Goal: Task Accomplishment & Management: Manage account settings

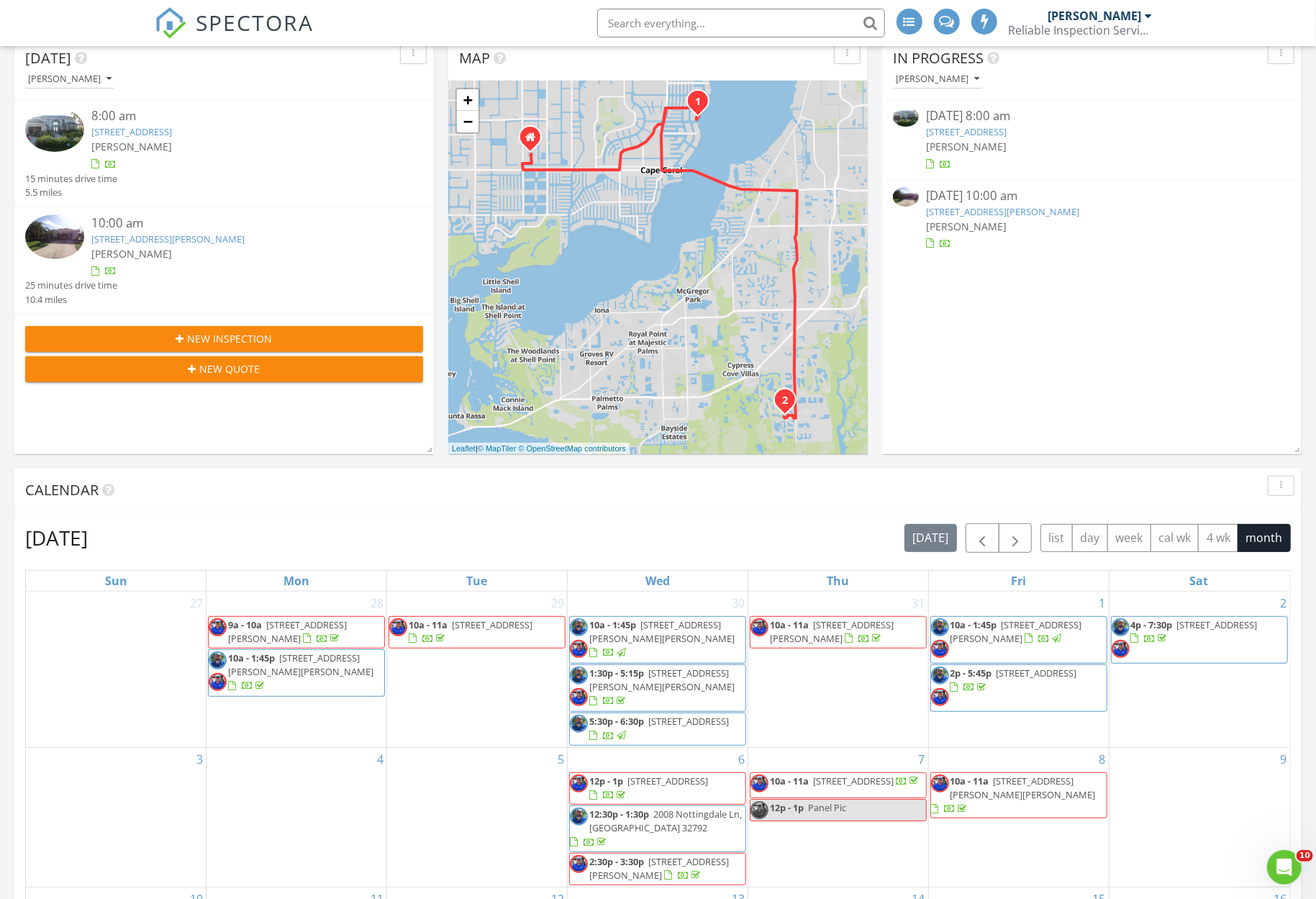
scroll to position [576, 0]
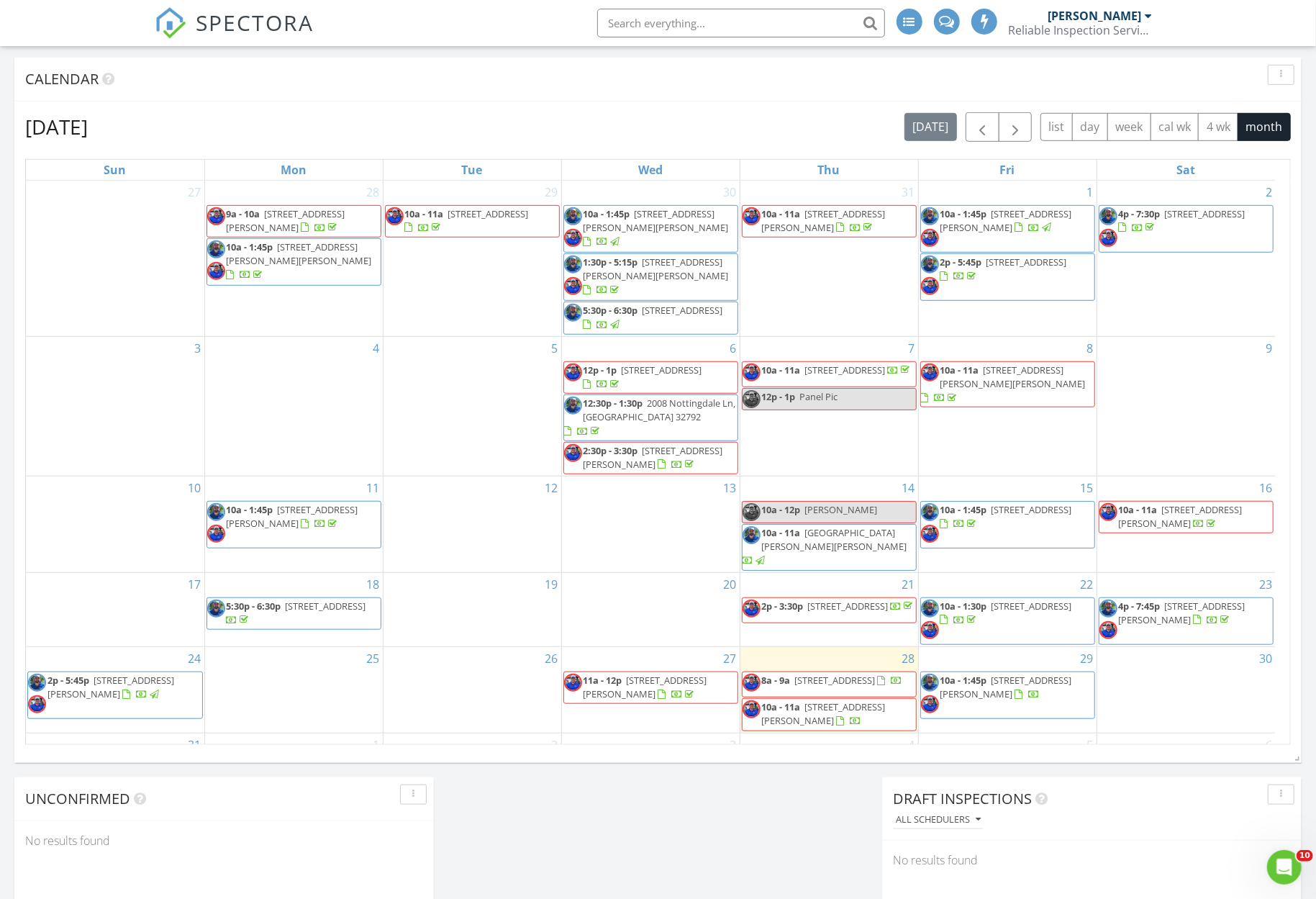
click at [1068, 676] on span "10a - 1:45p 9088 Prosperity Way, Fort Myers 33913" at bounding box center [1008, 695] width 174 height 43
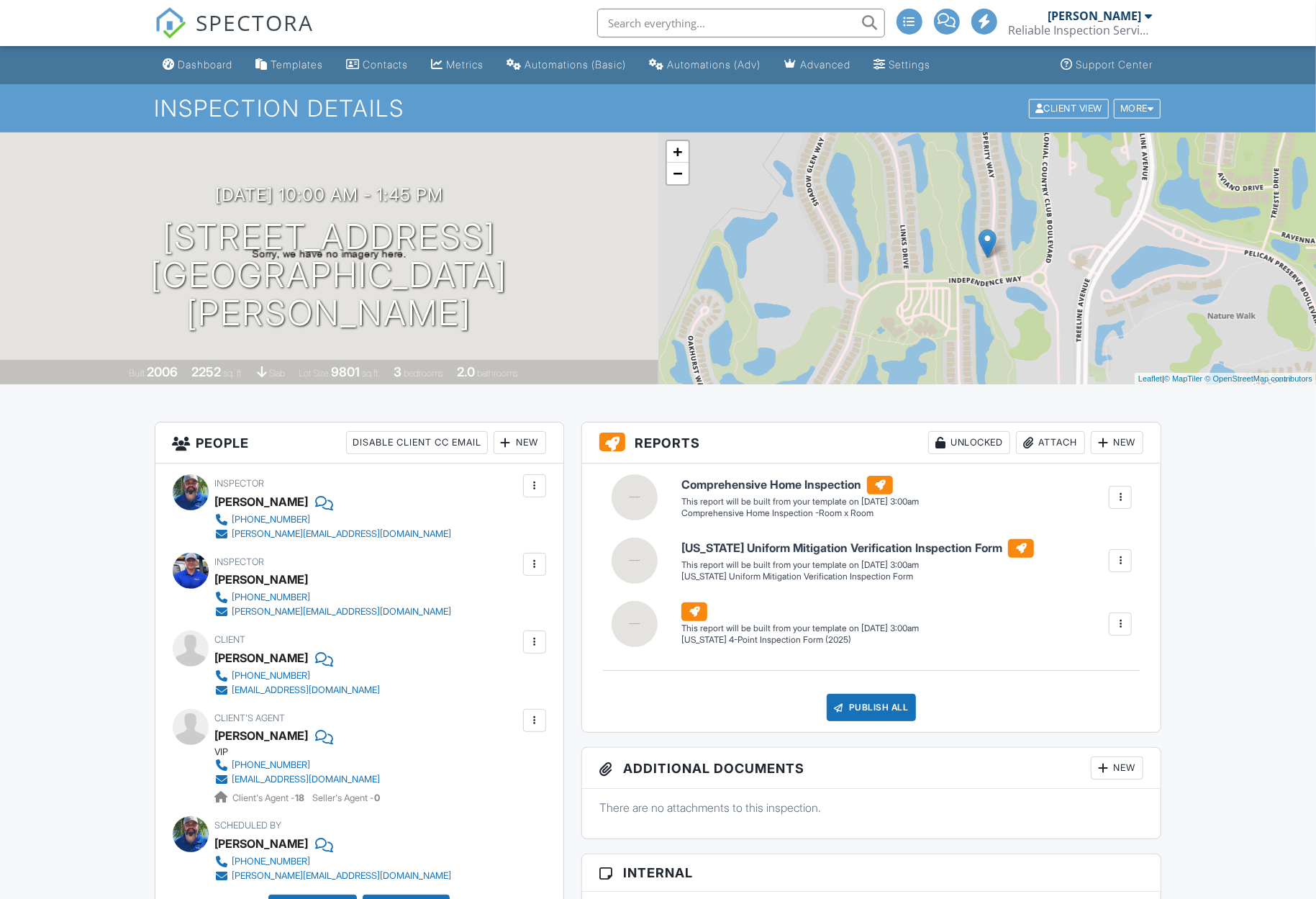
click at [1118, 559] on div at bounding box center [1120, 560] width 15 height 15
click at [1092, 599] on div "Build Now" at bounding box center [1091, 602] width 70 height 17
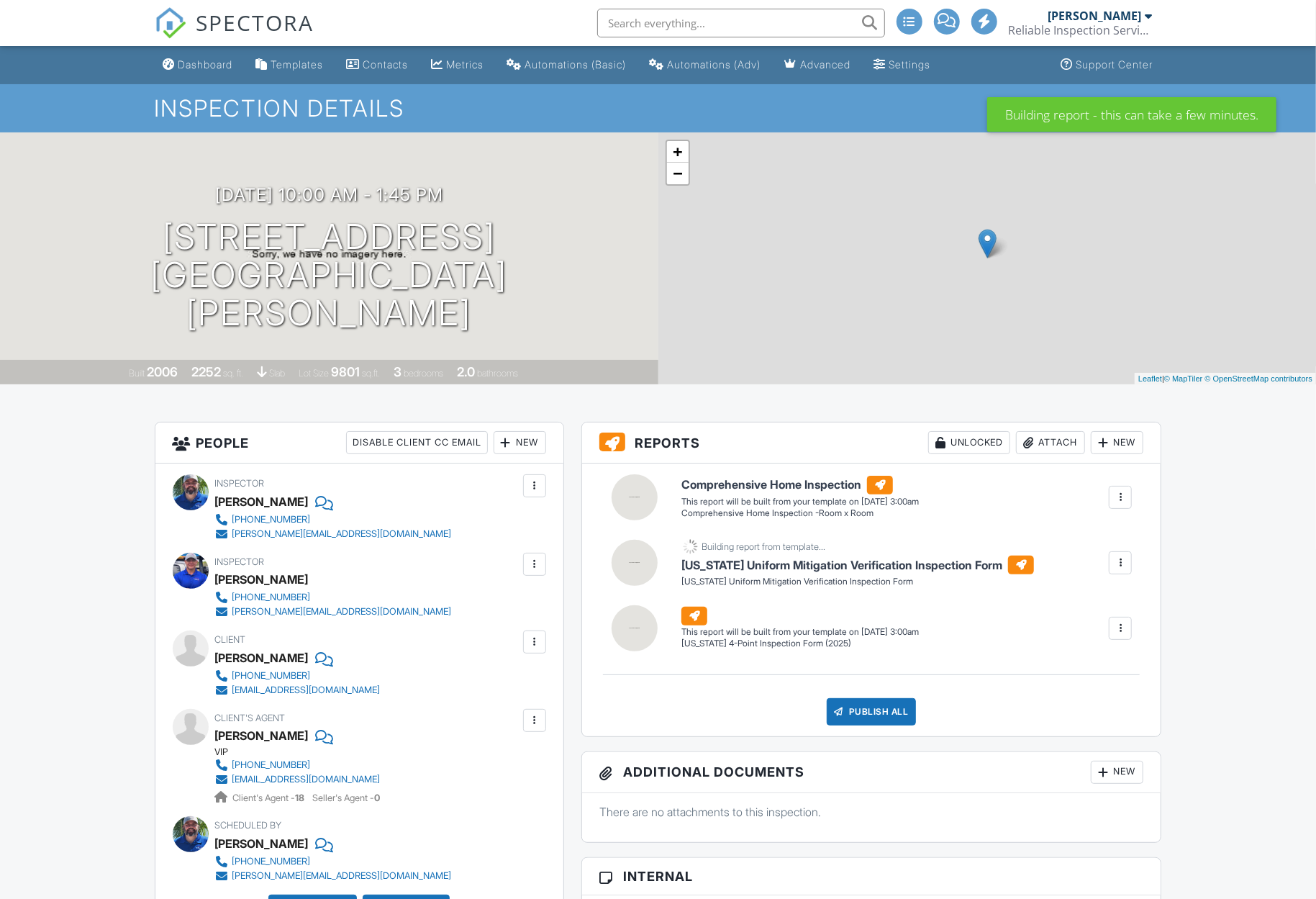
click at [1123, 633] on div at bounding box center [1120, 628] width 15 height 15
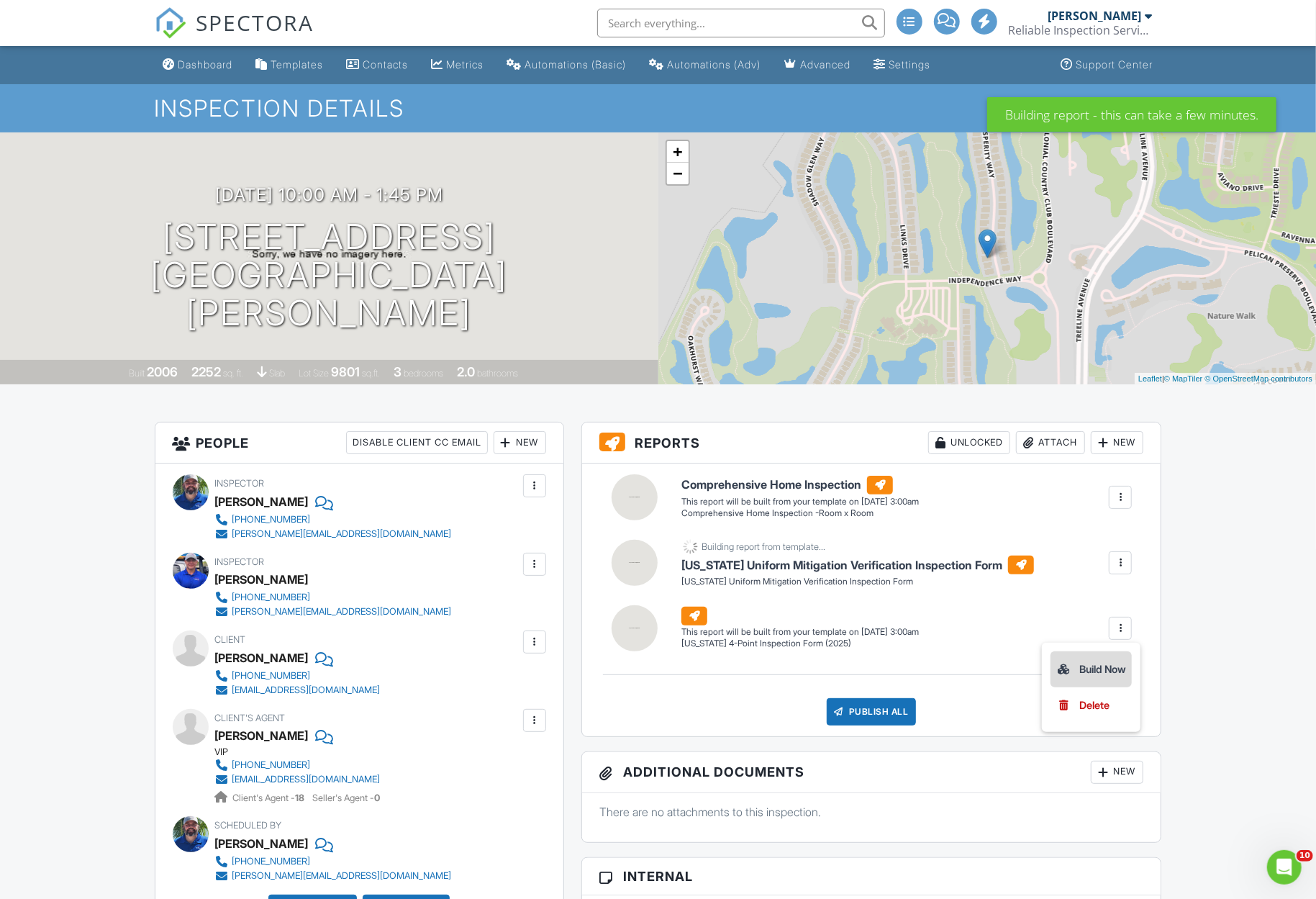
click at [1106, 671] on div "Build Now" at bounding box center [1091, 670] width 70 height 17
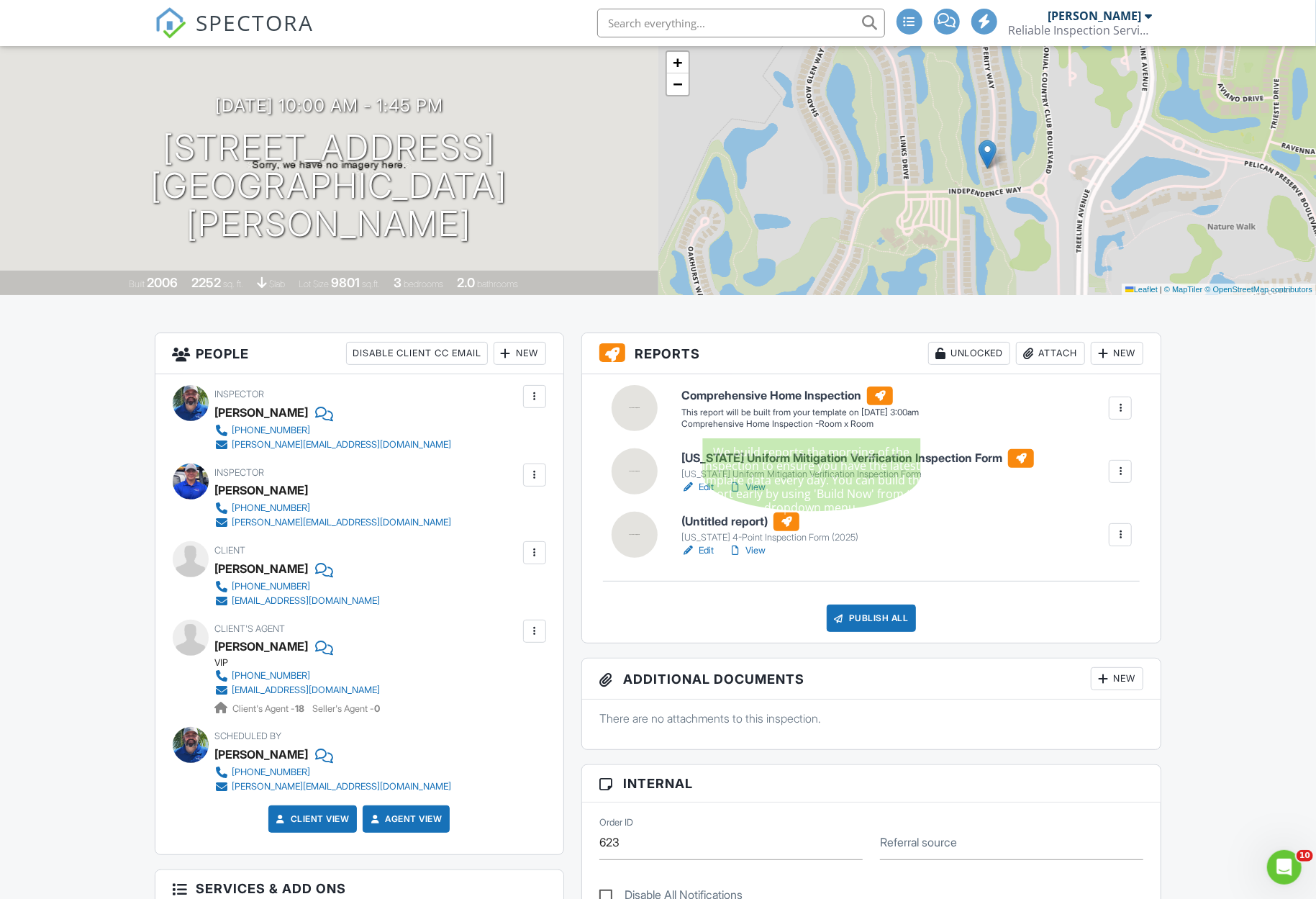
scroll to position [95, 0]
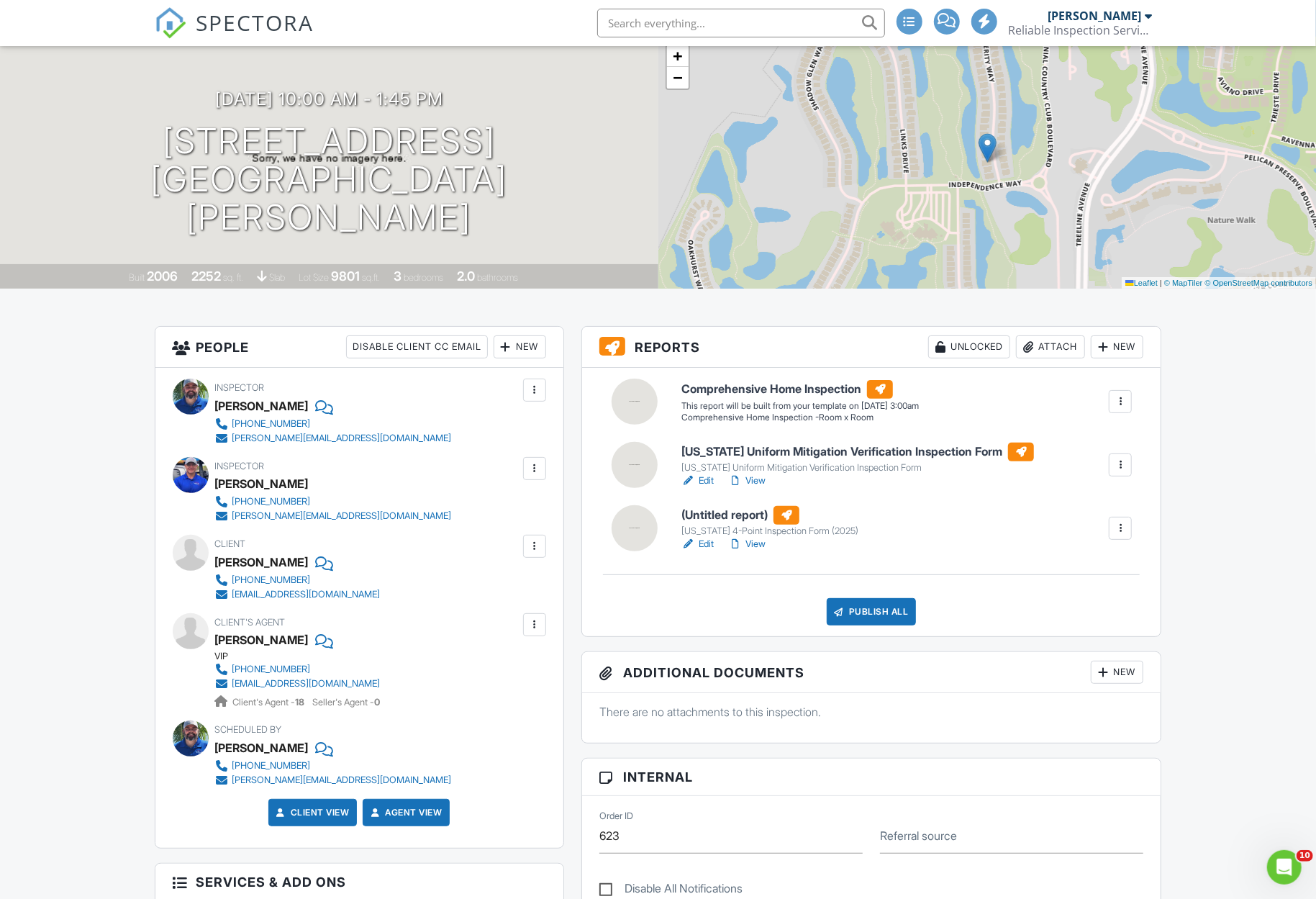
click at [709, 481] on link "Edit" at bounding box center [698, 480] width 33 height 15
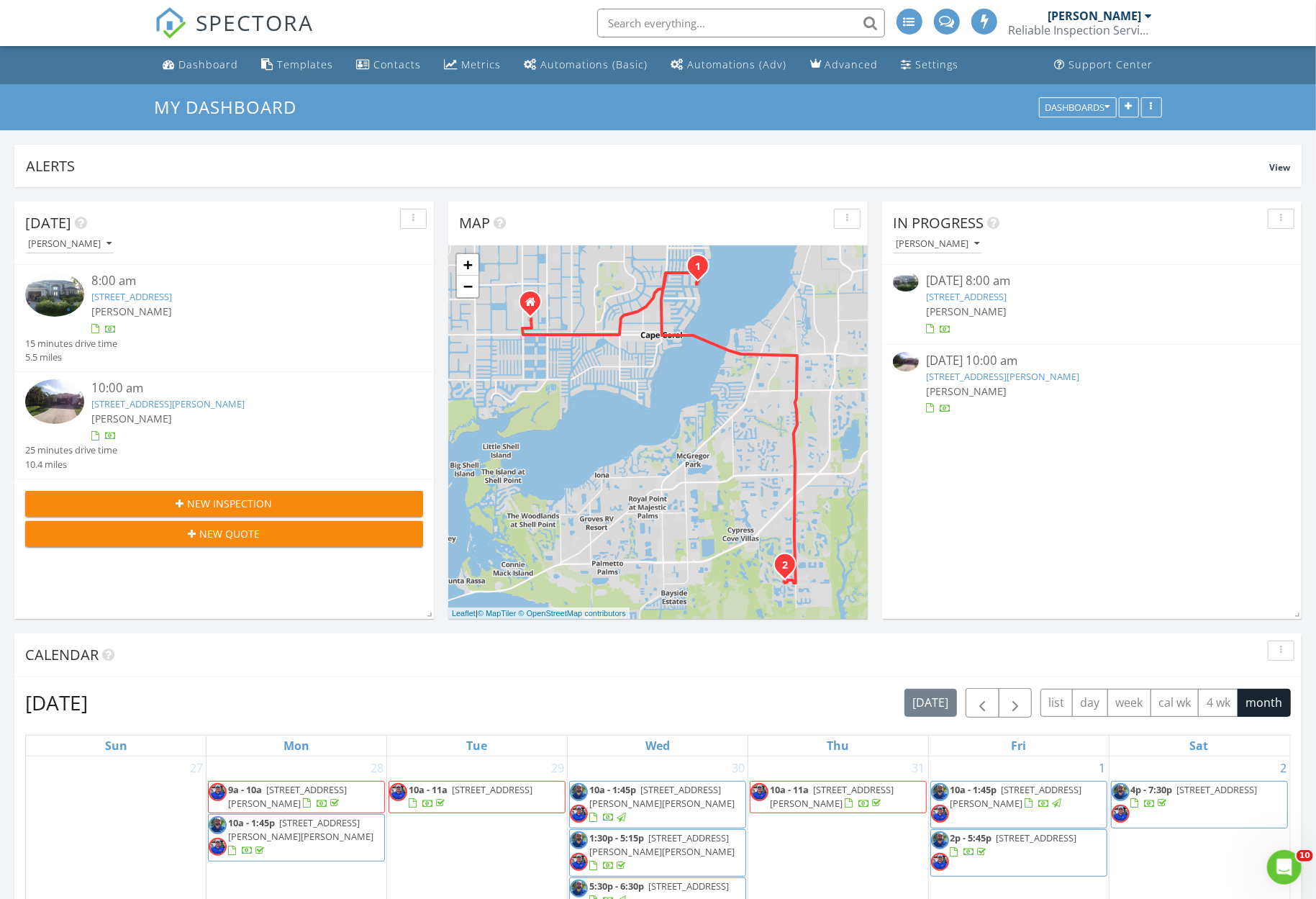
click at [985, 376] on link "[STREET_ADDRESS][PERSON_NAME]" at bounding box center [1002, 376] width 153 height 13
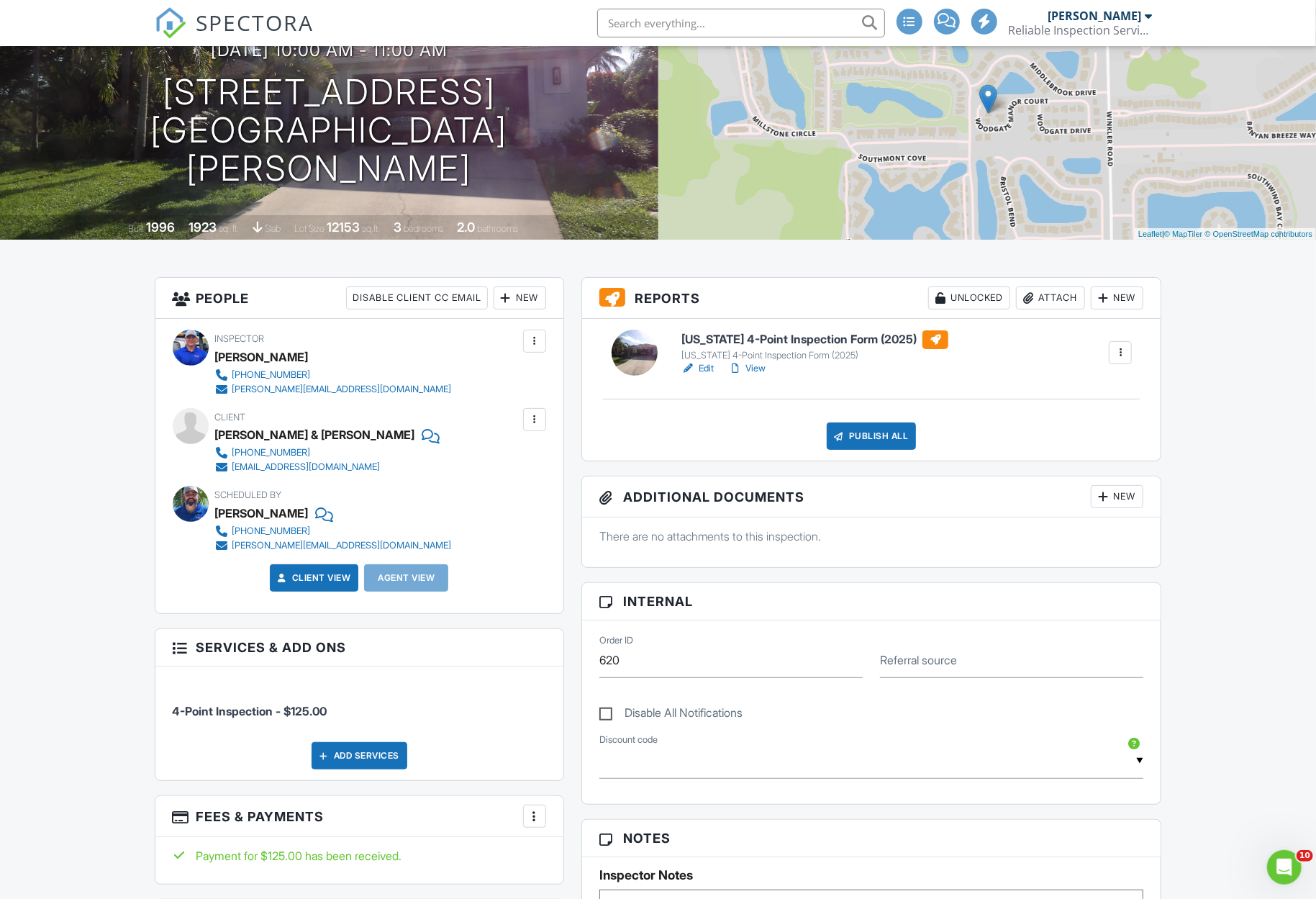
scroll to position [95, 0]
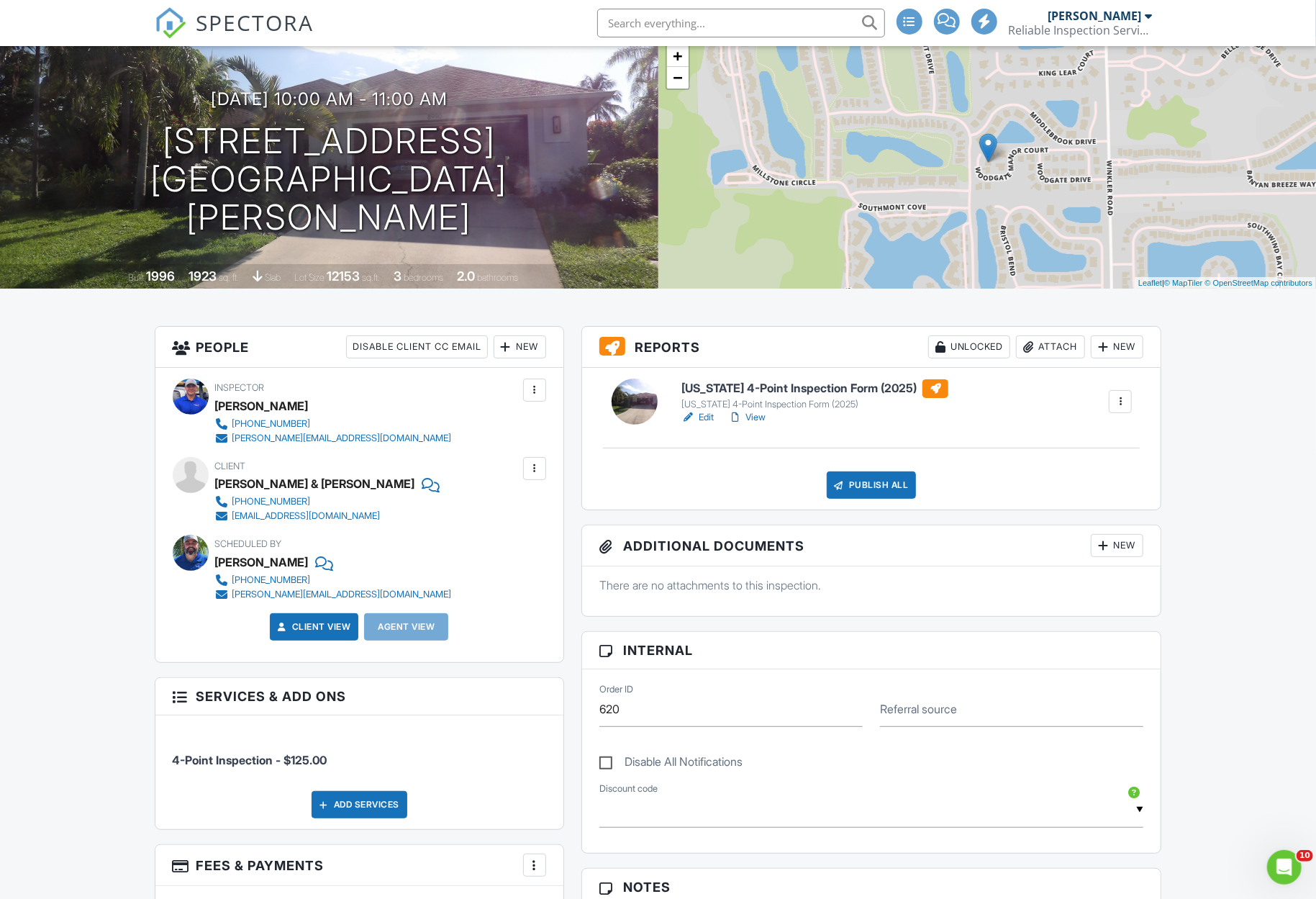
click at [525, 348] on div "New" at bounding box center [520, 346] width 52 height 23
click at [559, 461] on li "Client's Agent" at bounding box center [570, 463] width 142 height 36
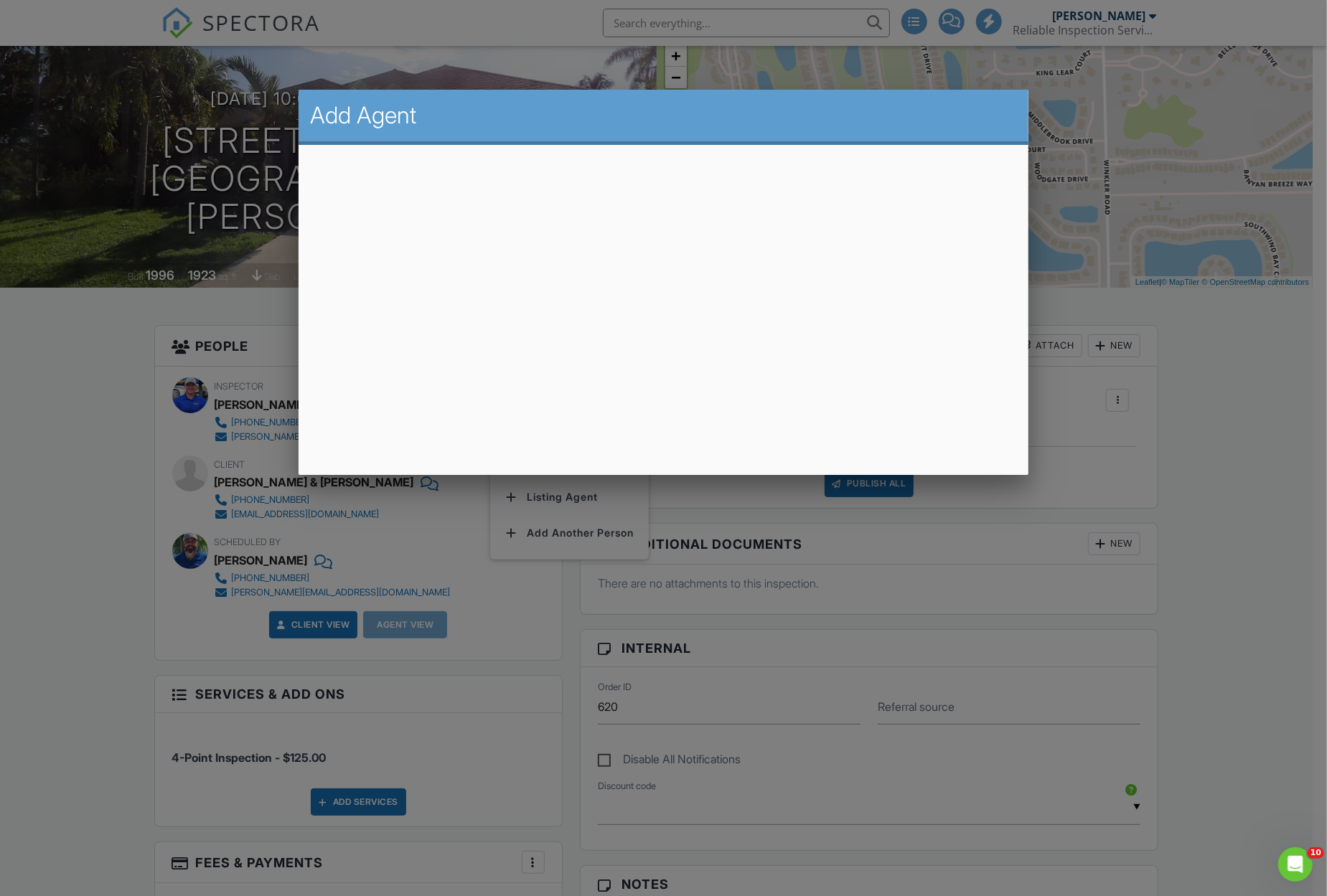
click at [1252, 443] on div at bounding box center [663, 487] width 1327 height 1120
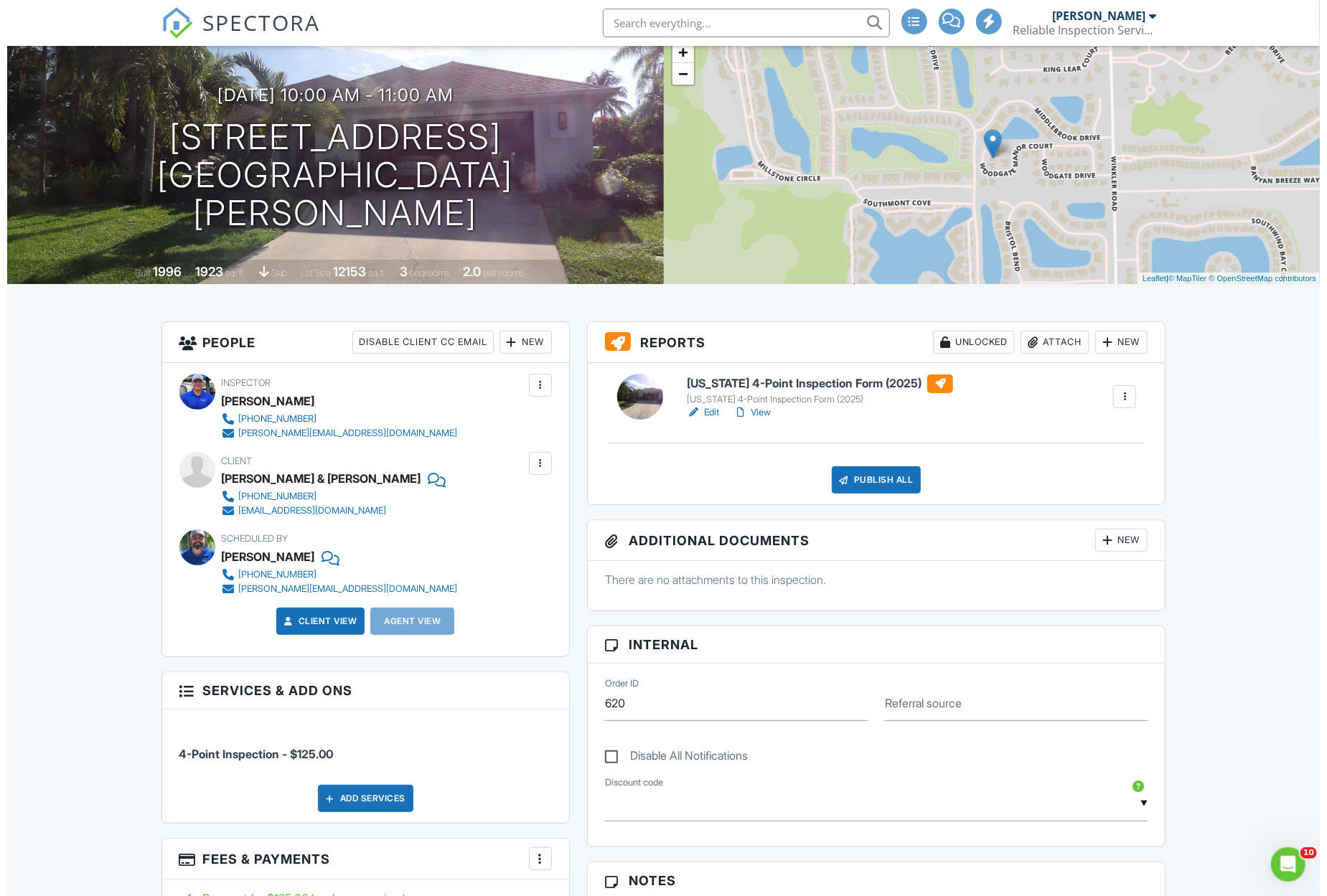
scroll to position [93, 0]
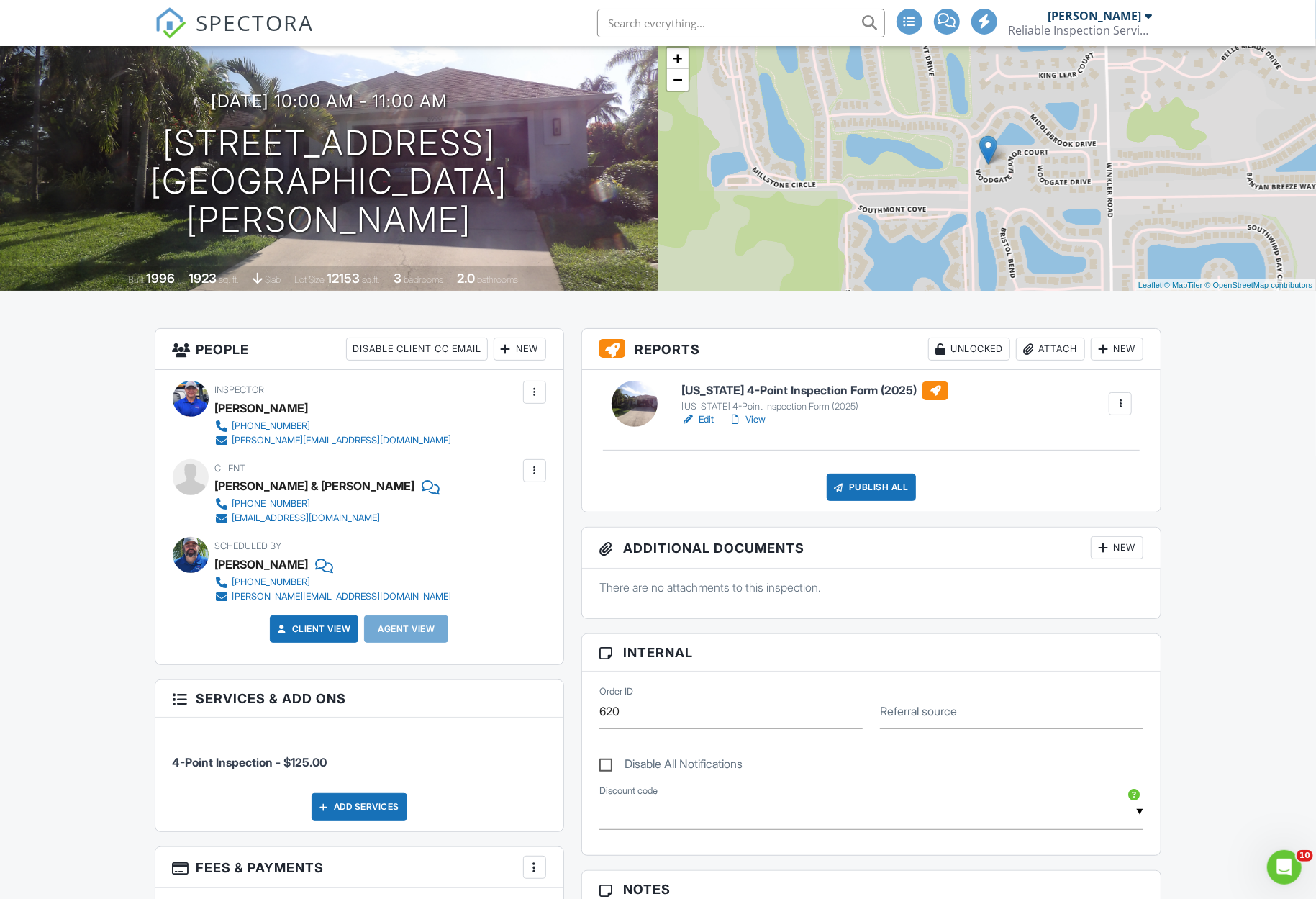
click at [533, 346] on div "New" at bounding box center [520, 349] width 52 height 23
click at [551, 461] on li "Client's Agent" at bounding box center [570, 465] width 142 height 36
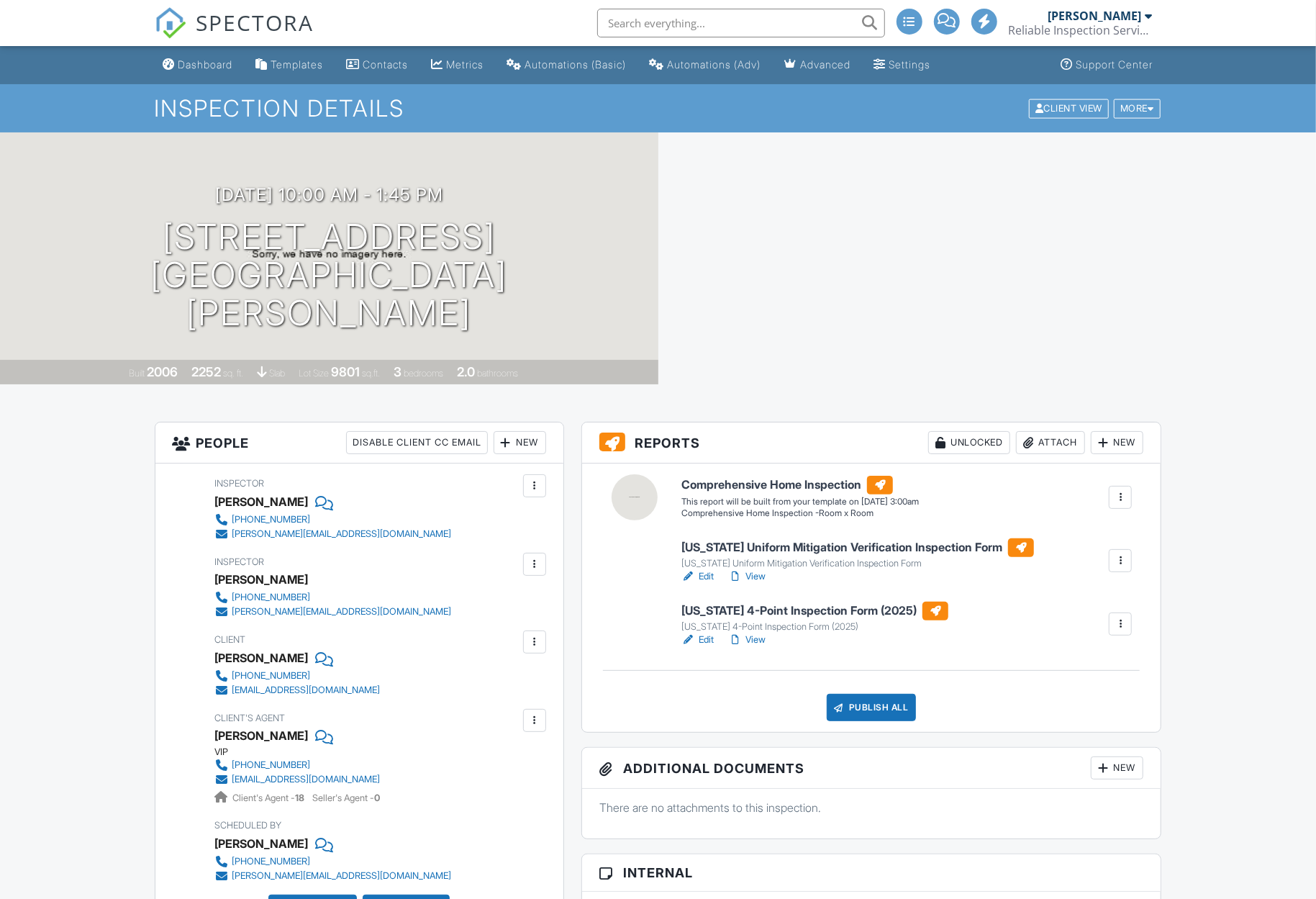
click at [708, 642] on link "Edit" at bounding box center [698, 639] width 33 height 15
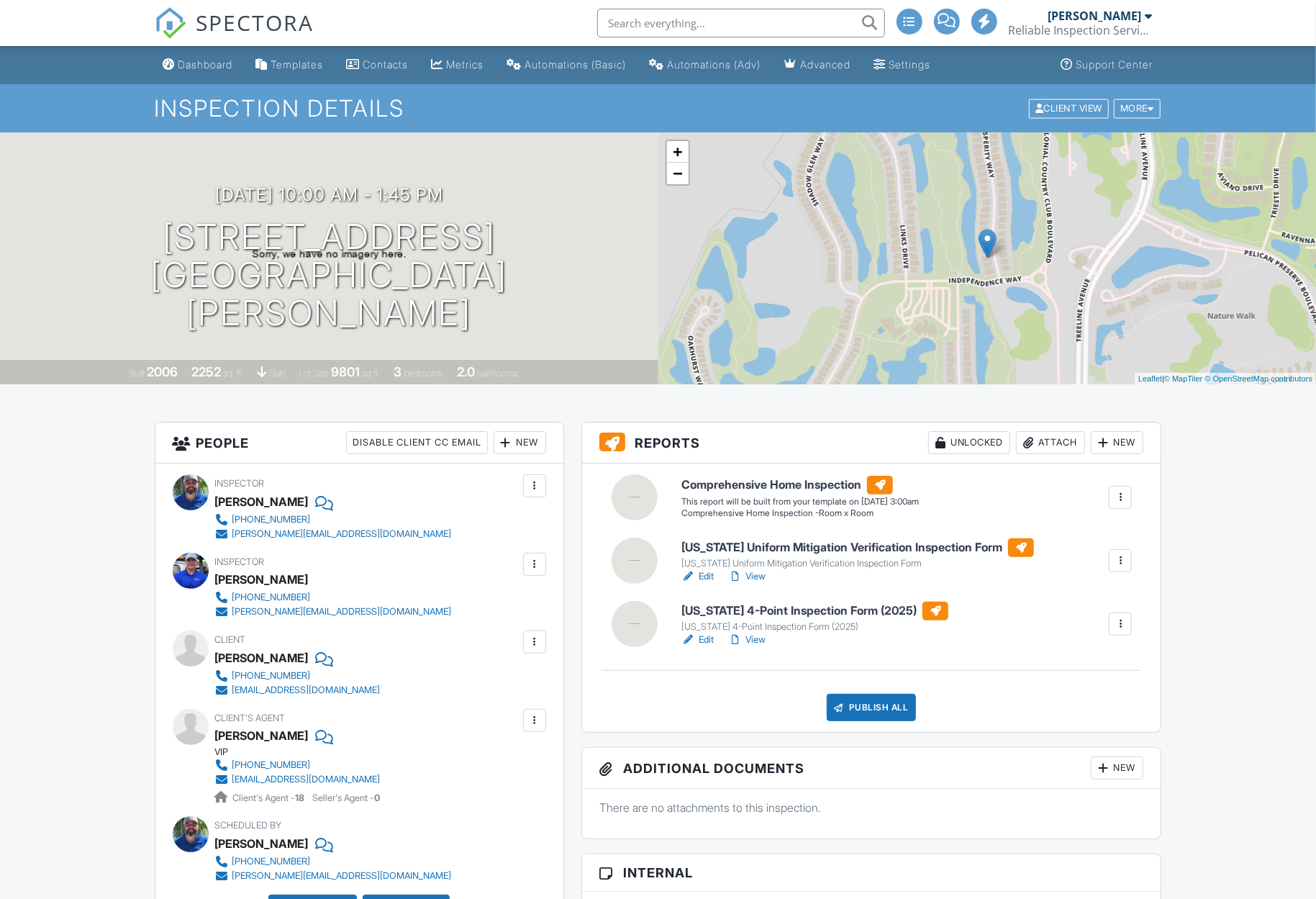
click at [709, 576] on link "Edit" at bounding box center [698, 577] width 33 height 15
click at [708, 639] on link "Edit" at bounding box center [698, 639] width 33 height 15
